Goal: Find specific page/section: Find specific page/section

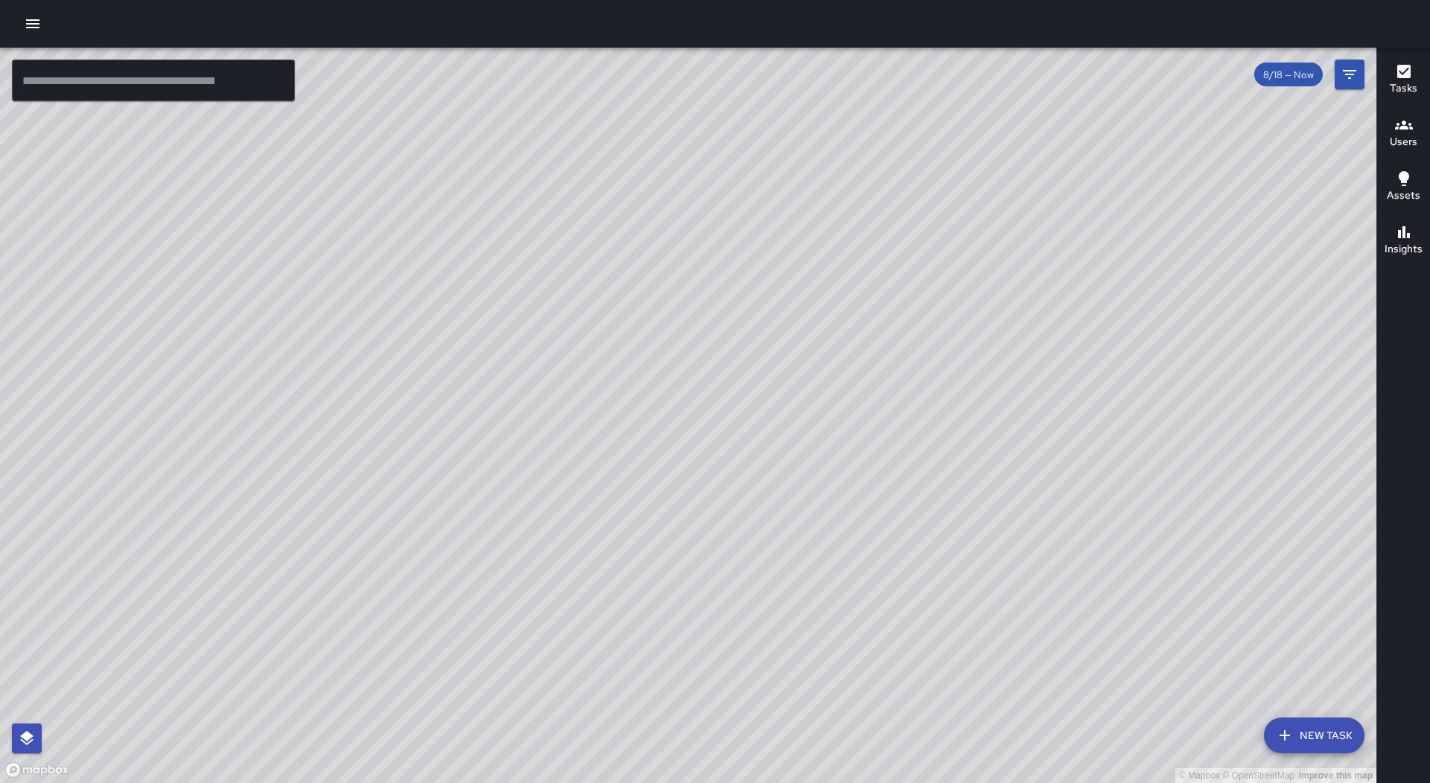
click at [42, 25] on button "button" at bounding box center [33, 24] width 30 height 30
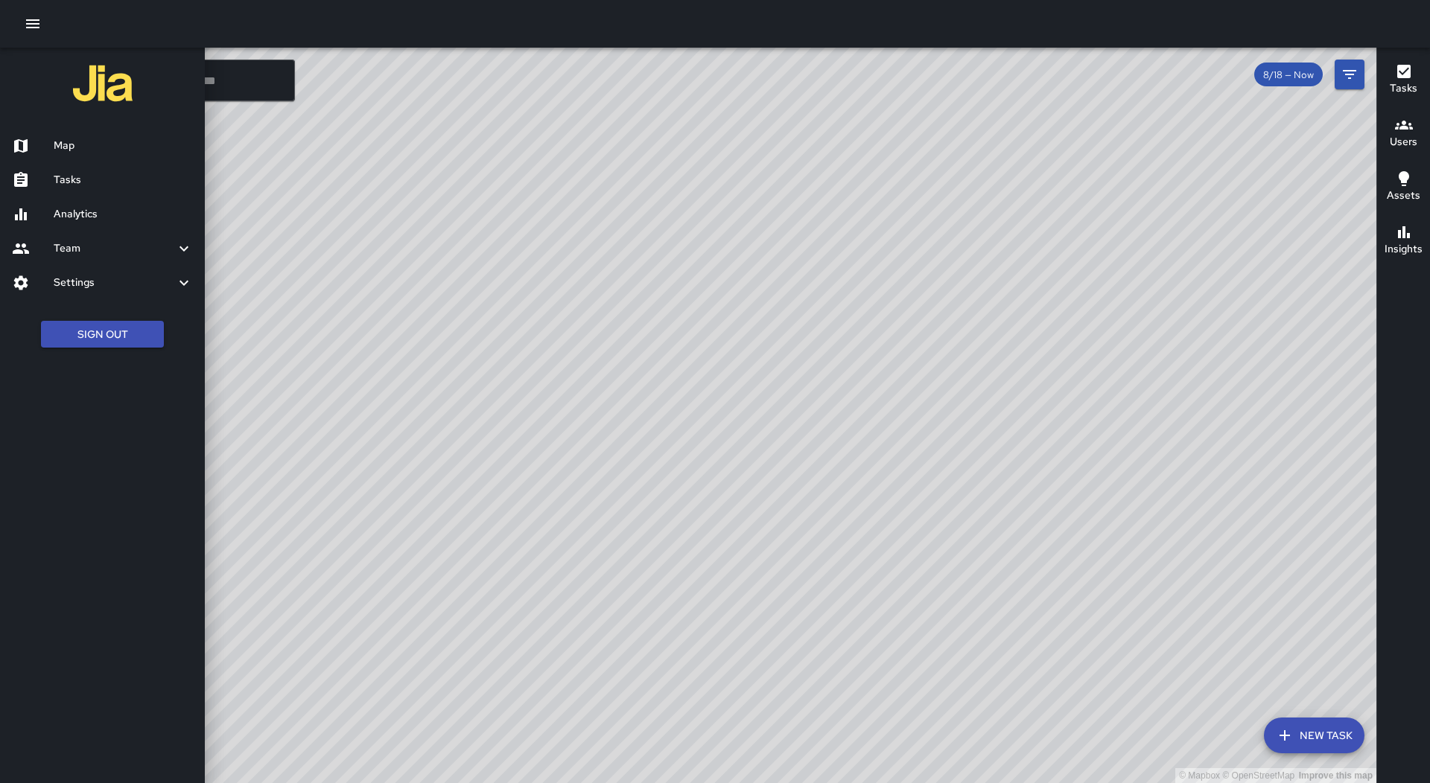
click at [114, 191] on link "Tasks" at bounding box center [102, 180] width 205 height 34
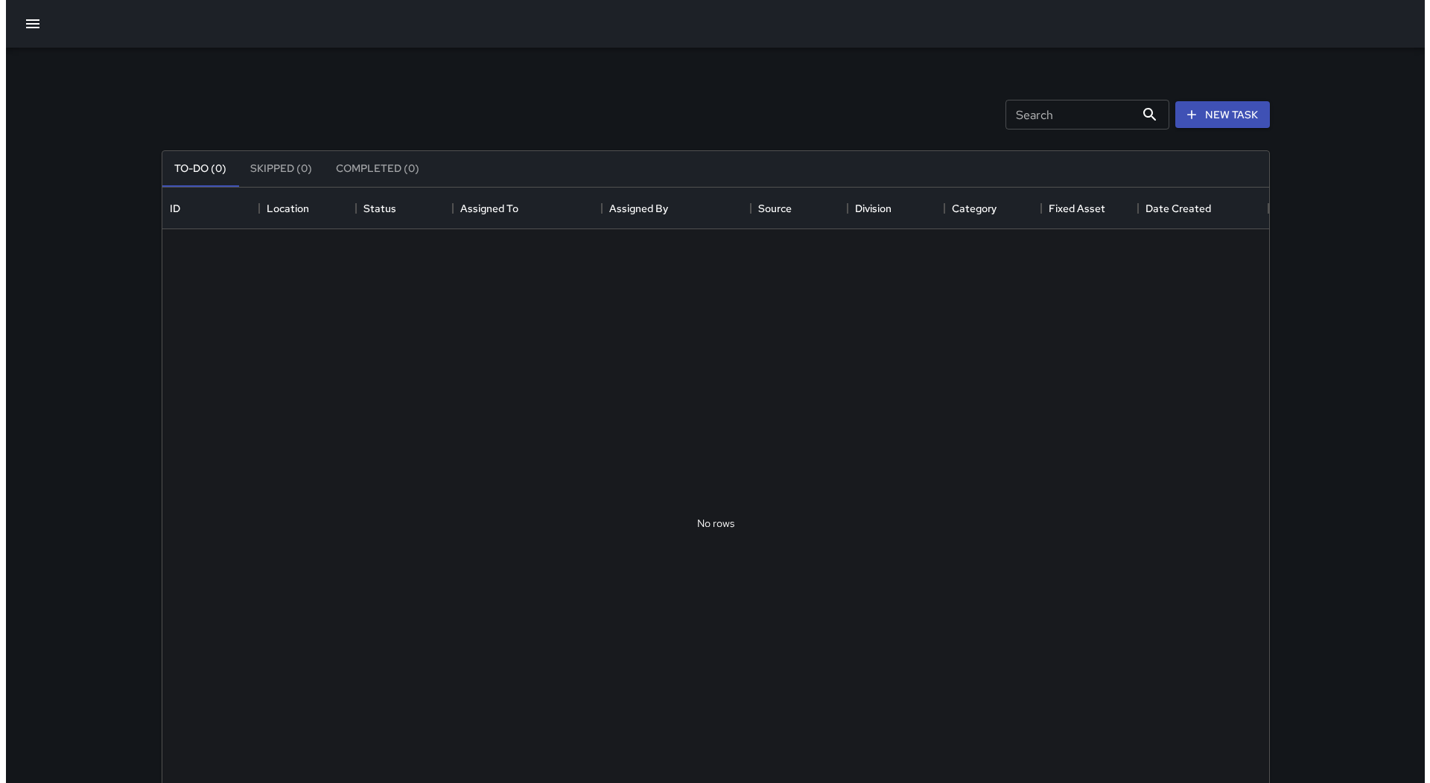
scroll to position [619, 1095]
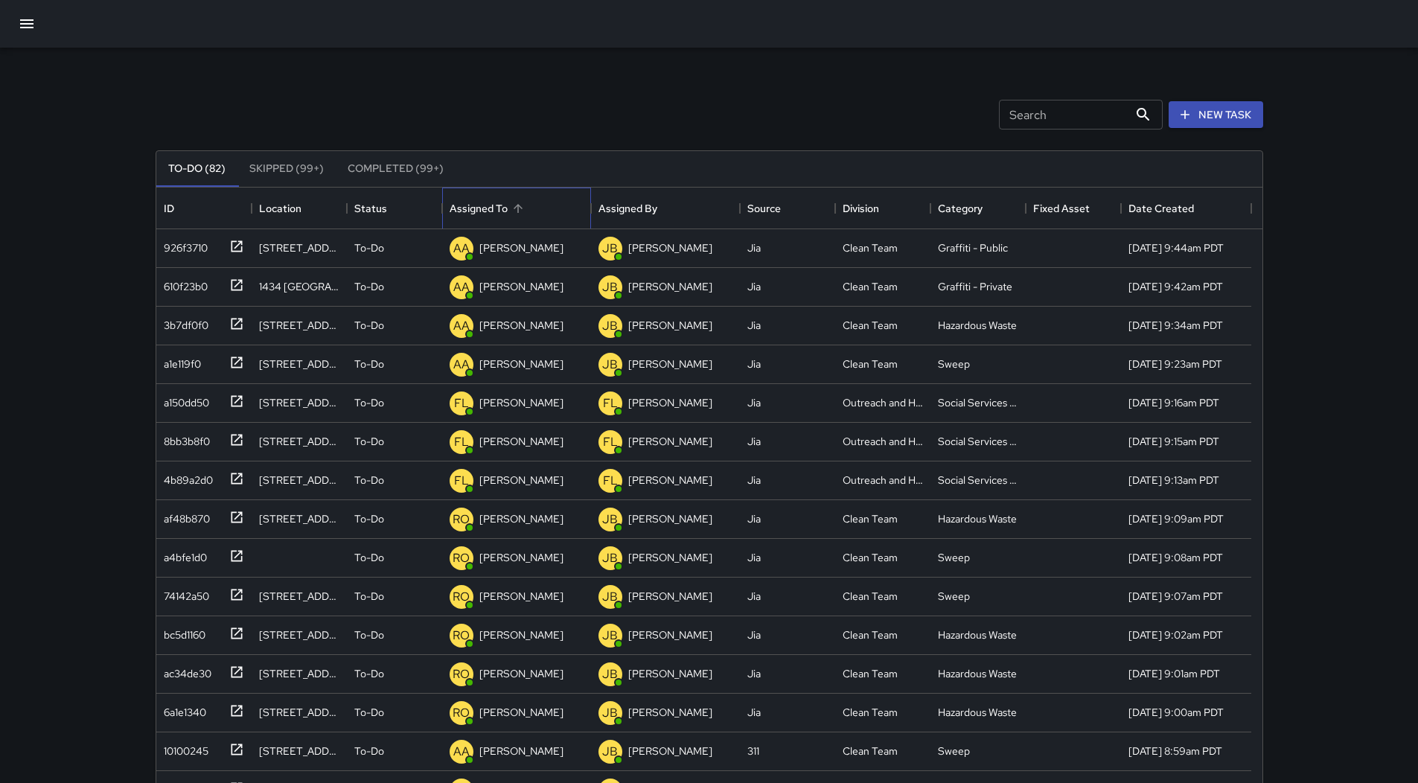
click at [546, 214] on div "Assigned To" at bounding box center [517, 209] width 134 height 42
click at [25, 14] on button "button" at bounding box center [27, 24] width 36 height 36
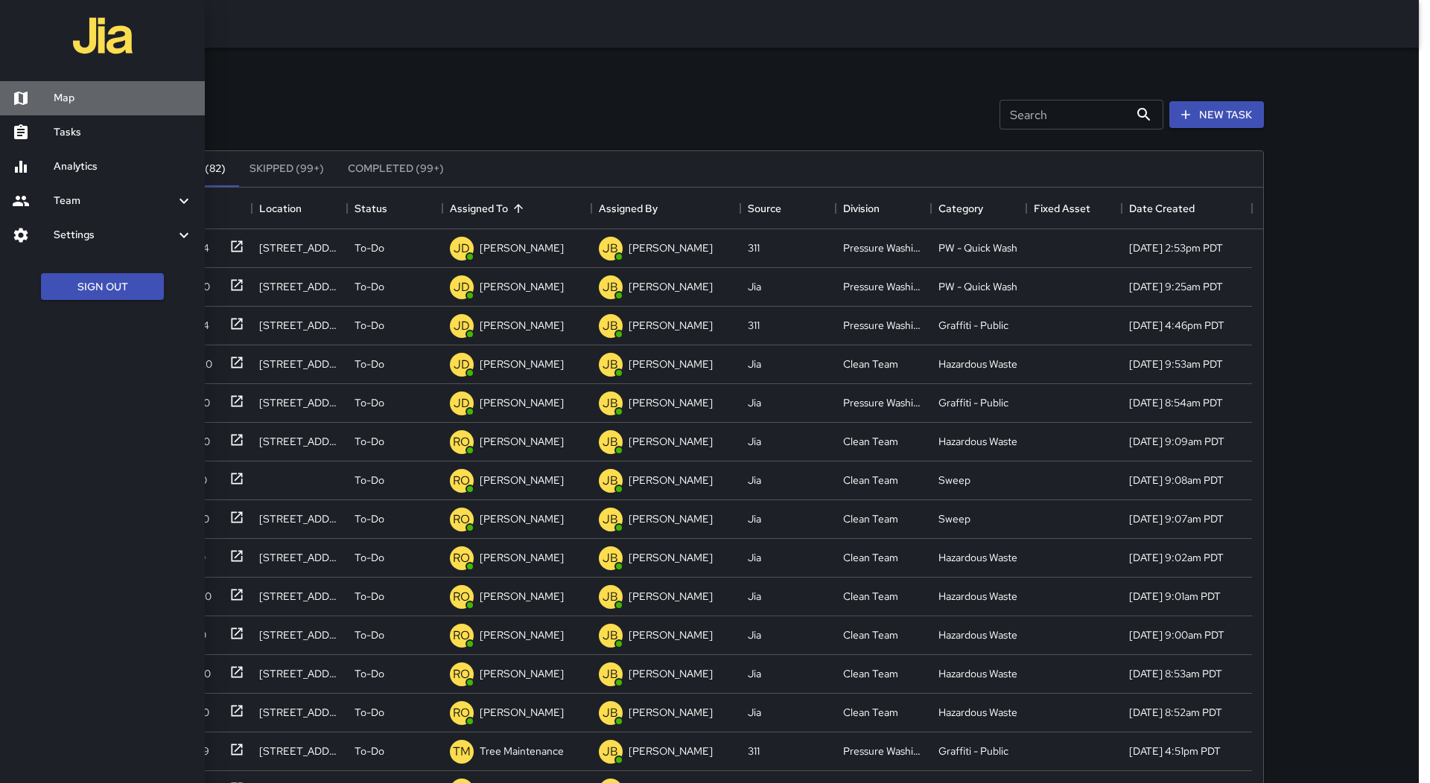
click at [85, 95] on h6 "Map" at bounding box center [123, 98] width 139 height 16
